Goal: Task Accomplishment & Management: Manage account settings

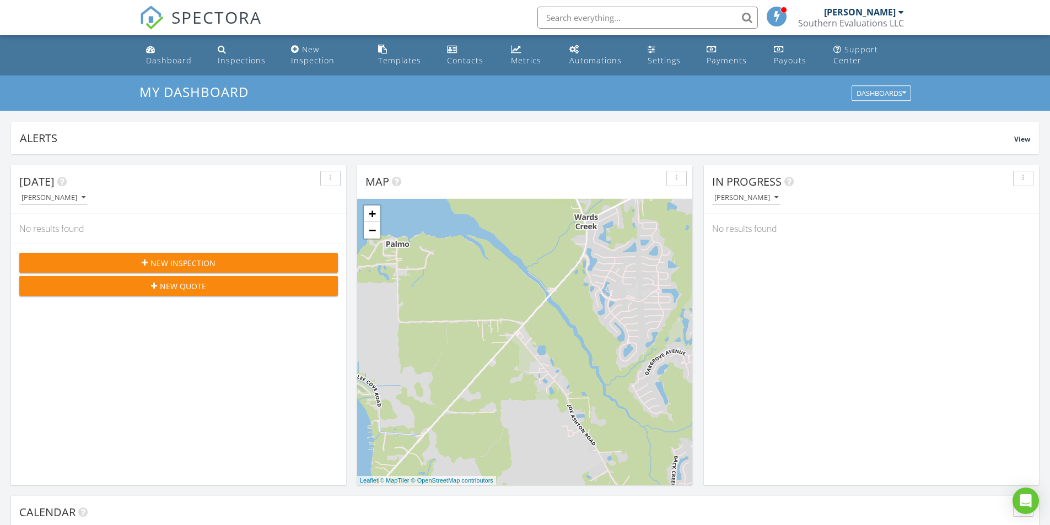
scroll to position [1020, 1067]
click at [724, 63] on div "Payments" at bounding box center [727, 60] width 40 height 10
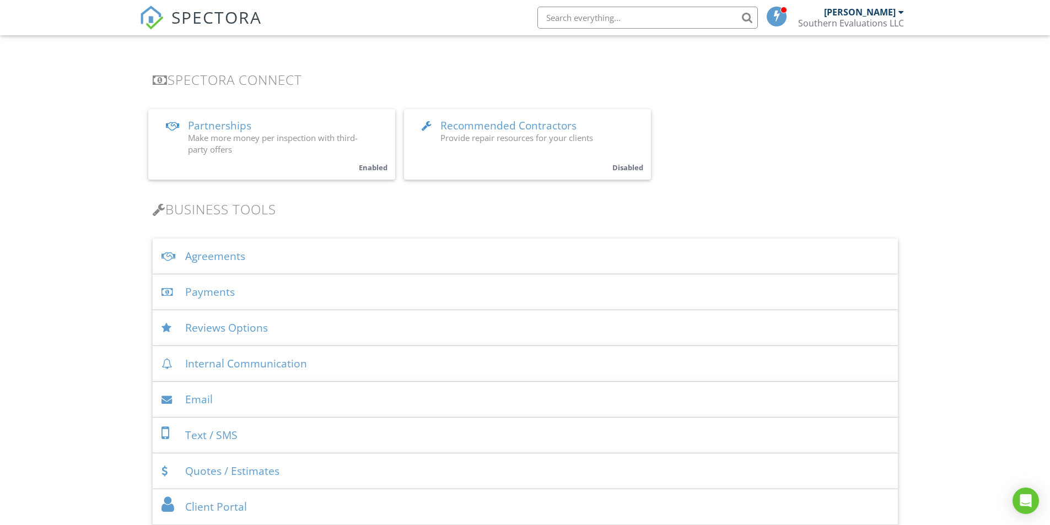
scroll to position [221, 0]
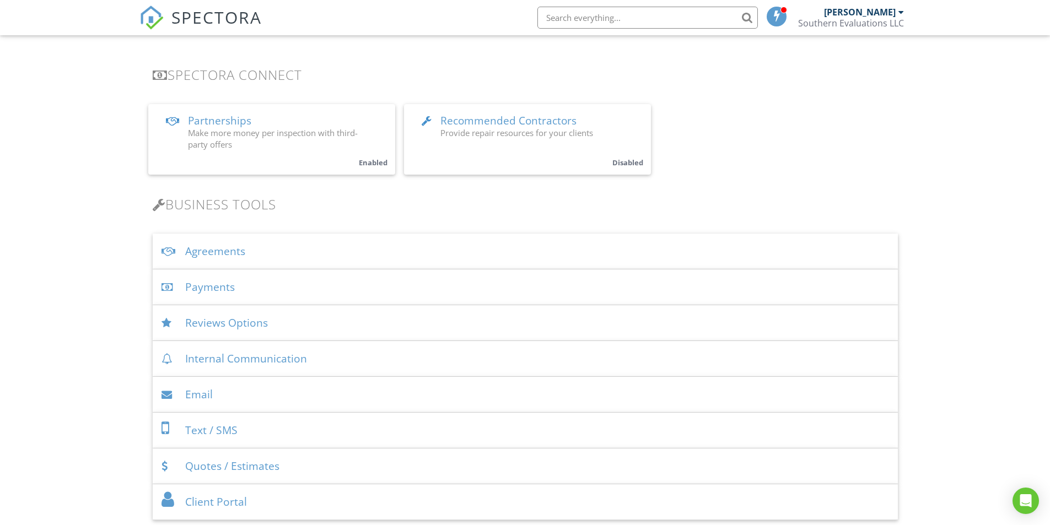
click at [227, 291] on div "Payments" at bounding box center [525, 288] width 745 height 36
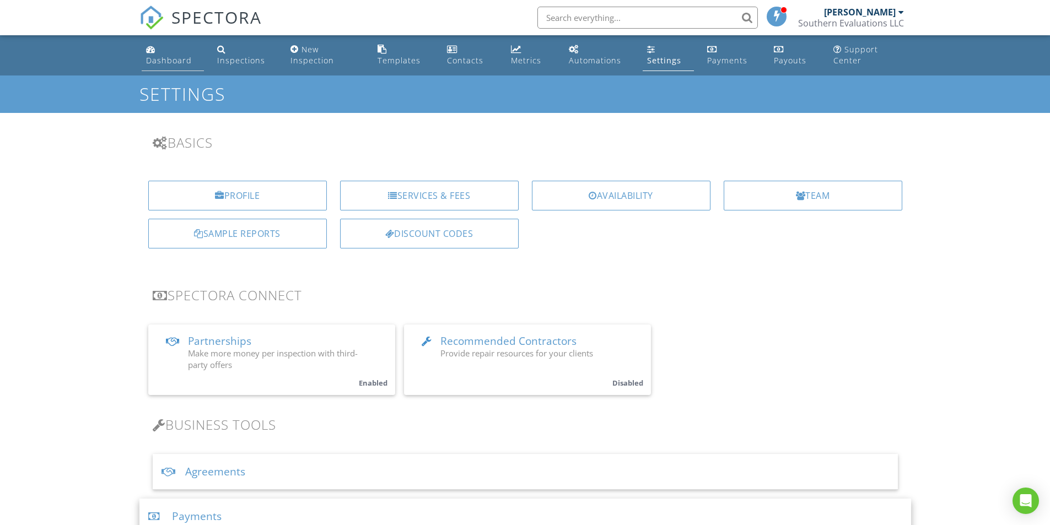
click at [169, 60] on div "Dashboard" at bounding box center [169, 60] width 46 height 10
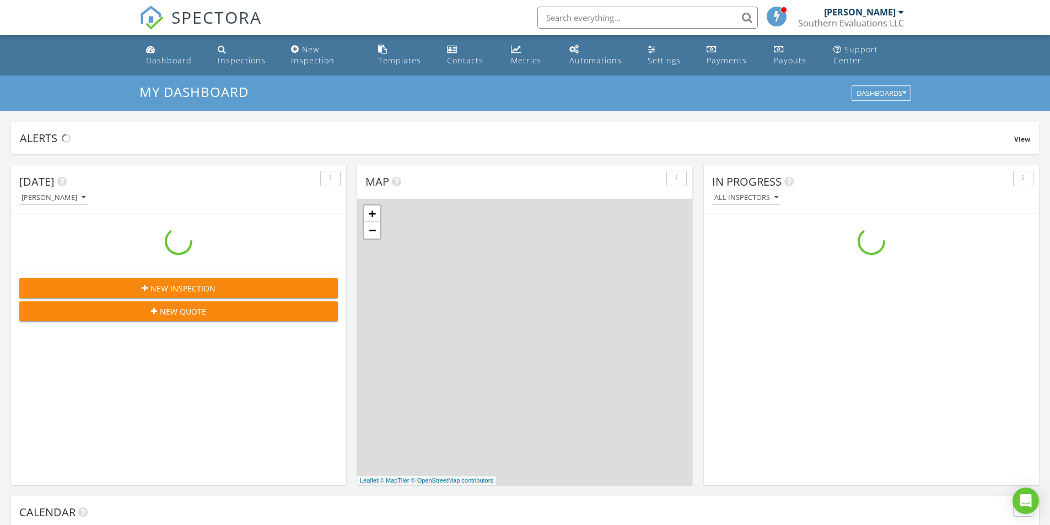
scroll to position [1020, 1067]
